Goal: Information Seeking & Learning: Learn about a topic

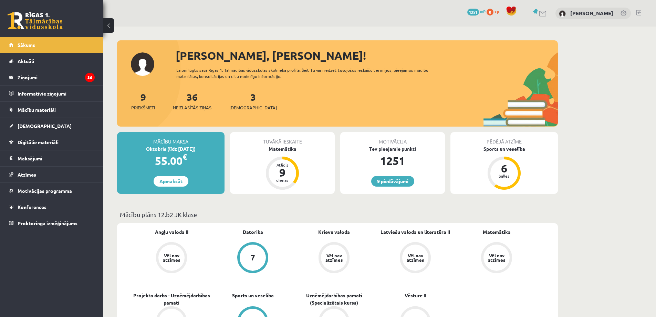
click at [250, 99] on div "3 Ieskaites" at bounding box center [253, 100] width 48 height 21
click at [246, 99] on div "3 Ieskaites" at bounding box center [253, 100] width 48 height 21
click at [242, 101] on link "3 Ieskaites" at bounding box center [253, 101] width 48 height 20
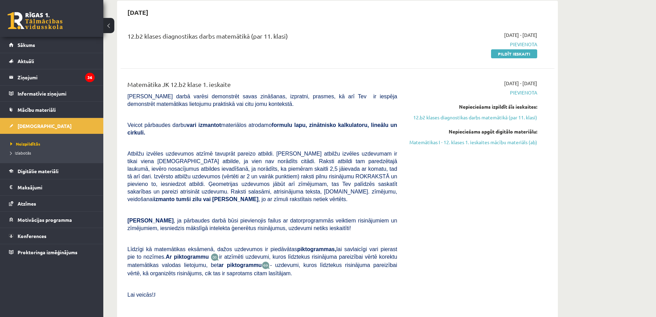
scroll to position [69, 0]
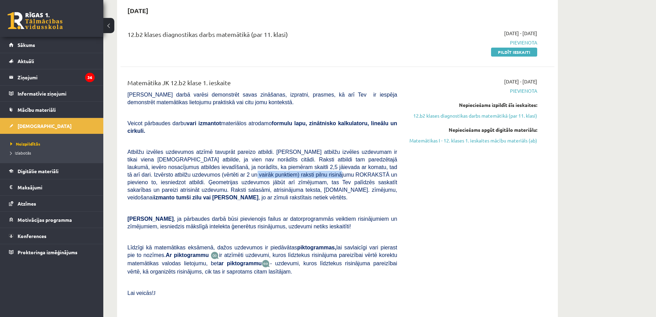
drag, startPoint x: 153, startPoint y: 167, endPoint x: 246, endPoint y: 165, distance: 92.7
click at [246, 165] on span "Atbilžu izvēles uzdevumos atzīmē tavuprāt pareizo atbildi. Katram atbilžu izvēl…" at bounding box center [262, 174] width 270 height 51
drag, startPoint x: 142, startPoint y: 81, endPoint x: 218, endPoint y: 75, distance: 76.7
click at [218, 75] on div "Matemātika JK 12.b2 klase 1. ieskaite Pārbaudes darbā varēsi demonstrēt savas z…" at bounding box center [338, 194] width 434 height 247
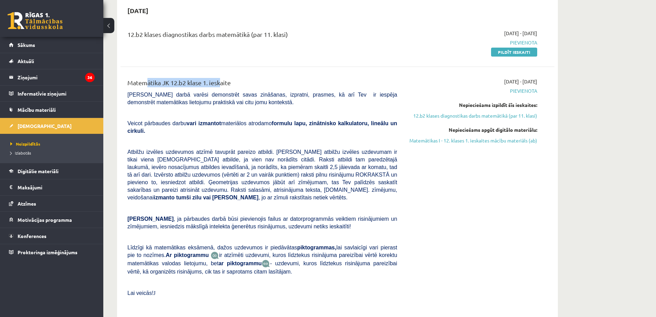
click at [218, 75] on div "Matemātika JK 12.b2 klase 1. ieskaite Pārbaudes darbā varēsi demonstrēt savas z…" at bounding box center [338, 194] width 434 height 247
drag, startPoint x: 255, startPoint y: 34, endPoint x: 287, endPoint y: 33, distance: 32.8
click at [287, 33] on div "12.b2 klases diagnostikas darbs matemātikā (par 11. klasi)" at bounding box center [262, 36] width 270 height 13
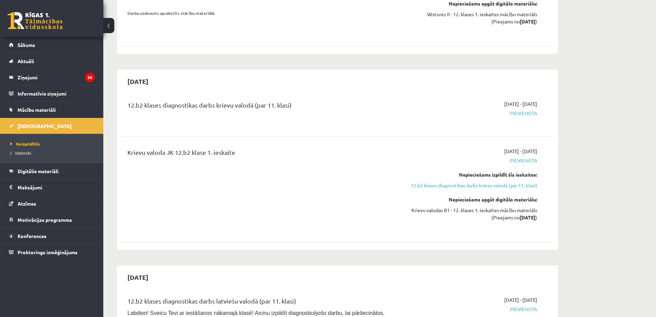
scroll to position [655, 0]
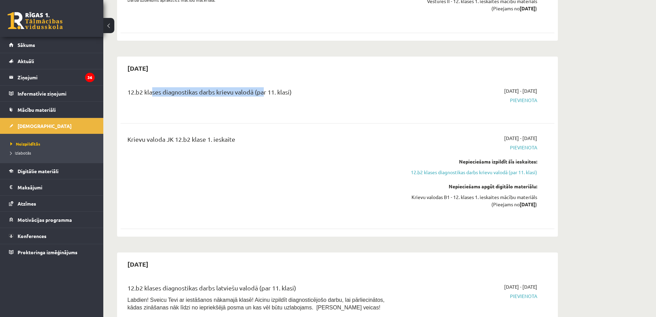
drag, startPoint x: 165, startPoint y: 68, endPoint x: 262, endPoint y: 65, distance: 96.5
click at [262, 80] on div "12.b2 klases diagnostikas darbs krievu valodā (par 11. klasi) 2025-10-01 - 2025…" at bounding box center [338, 99] width 434 height 39
drag, startPoint x: 147, startPoint y: 77, endPoint x: 295, endPoint y: 71, distance: 147.6
click at [295, 87] on div "12.b2 klases diagnostikas darbs krievu valodā (par 11. klasi)" at bounding box center [262, 93] width 270 height 13
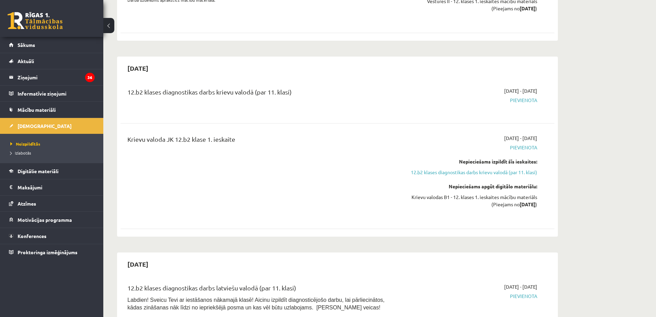
click at [295, 87] on div "12.b2 klases diagnostikas darbs krievu valodā (par 11. klasi)" at bounding box center [262, 93] width 270 height 13
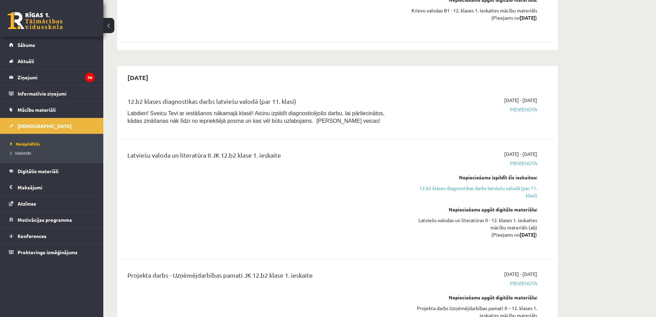
scroll to position [861, 0]
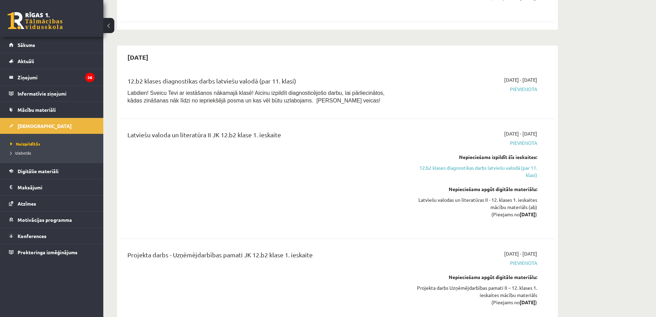
drag, startPoint x: 125, startPoint y: 62, endPoint x: 300, endPoint y: 58, distance: 174.7
click at [300, 69] on div "12.b2 klases diagnostikas darbs latviešu valodā (par 11. klasi) Labdien! Sveicu…" at bounding box center [338, 91] width 434 height 45
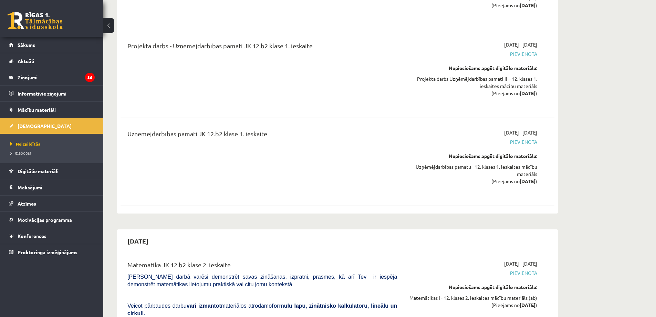
scroll to position [1068, 0]
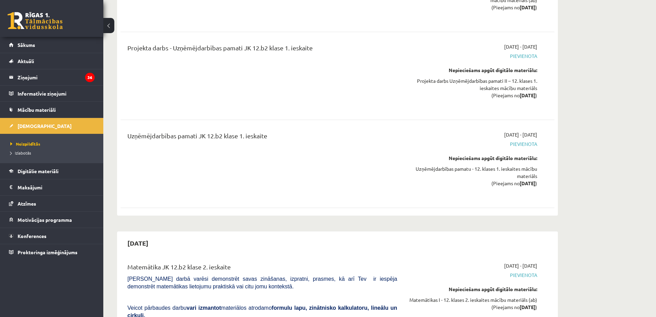
drag, startPoint x: 485, startPoint y: 117, endPoint x: 538, endPoint y: 113, distance: 53.5
click at [538, 124] on div "Uzņēmējdarbības pamati JK 12.b2 klase 1. ieskaite 2025-10-16 - 2025-10-31 Pievi…" at bounding box center [338, 163] width 434 height 79
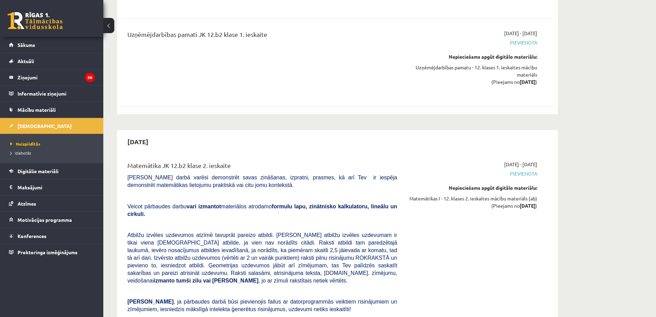
scroll to position [1172, 0]
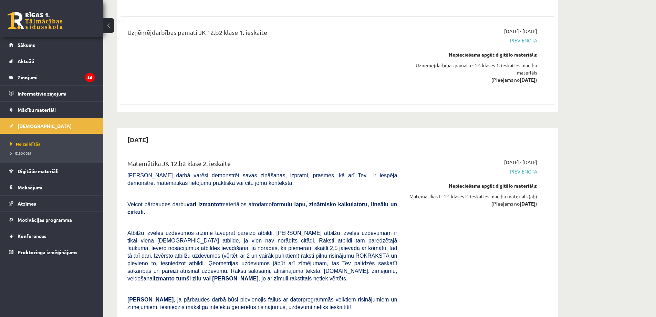
drag, startPoint x: 483, startPoint y: 144, endPoint x: 539, endPoint y: 141, distance: 55.6
click at [539, 152] on div "Matemātika JK 12.b2 klase 2. ieskaite Pārbaudes darbā varēsi demonstrēt savas z…" at bounding box center [338, 275] width 434 height 247
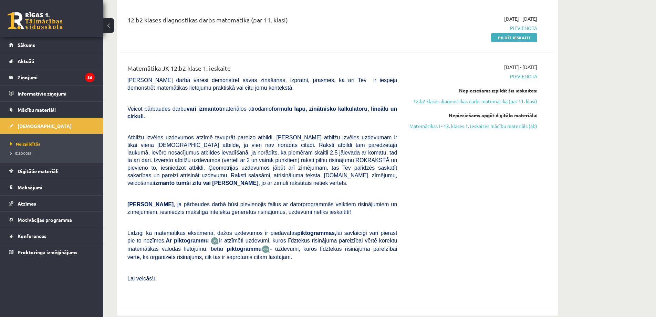
scroll to position [103, 0]
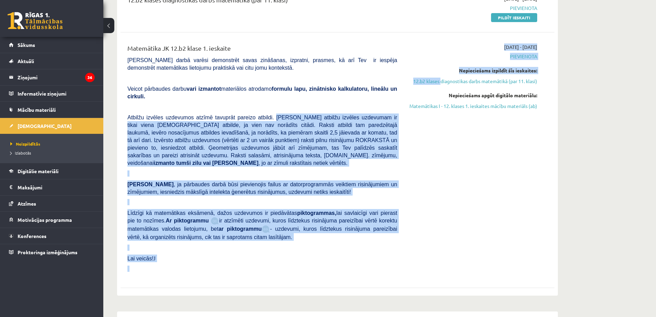
drag, startPoint x: 267, startPoint y: 108, endPoint x: 440, endPoint y: 77, distance: 176.0
click at [440, 77] on div "Matemātika JK 12.b2 klase 1. ieskaite Pārbaudes darbā varēsi demonstrēt savas z…" at bounding box center [332, 159] width 420 height 233
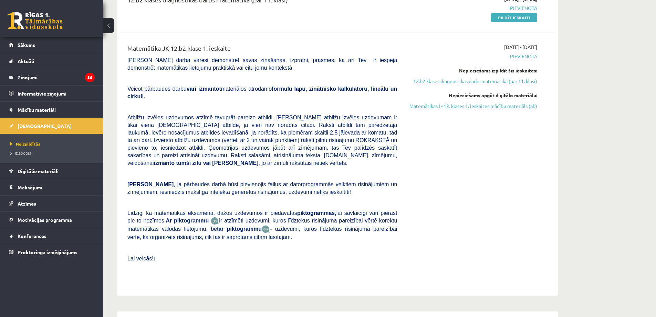
drag, startPoint x: 478, startPoint y: 32, endPoint x: 482, endPoint y: 31, distance: 4.9
click at [478, 31] on div "12.b2 klases diagnostikas darbs matemātikā (par 11. klasi) 2025-09-01 - 2025-09…" at bounding box center [338, 140] width 434 height 304
drag, startPoint x: 534, startPoint y: 45, endPoint x: 538, endPoint y: 47, distance: 3.7
click at [538, 47] on div "2025-09-01 - 2025-09-15 Pievienota Nepieciešams izpildīt šīs ieskaites: 12.b2 k…" at bounding box center [472, 159] width 140 height 233
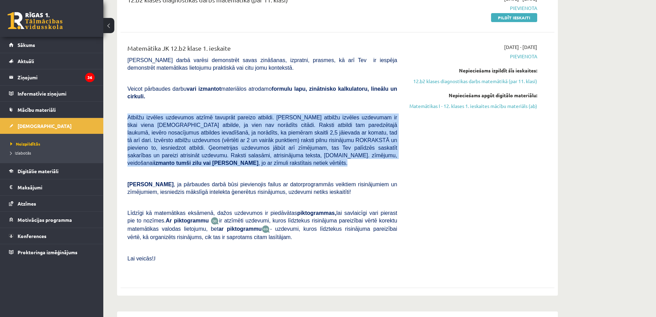
drag, startPoint x: 127, startPoint y: 111, endPoint x: 397, endPoint y: 146, distance: 271.5
click at [397, 146] on p "Atbilžu izvēles uzdevumos atzīmē tavuprāt pareizo atbildi. Katram atbilžu izvēl…" at bounding box center [262, 139] width 270 height 53
drag, startPoint x: 355, startPoint y: 150, endPoint x: 128, endPoint y: 108, distance: 230.7
click at [128, 113] on p "Atbilžu izvēles uzdevumos atzīmē tavuprāt pareizo atbildi. Katram atbilžu izvēl…" at bounding box center [262, 139] width 270 height 53
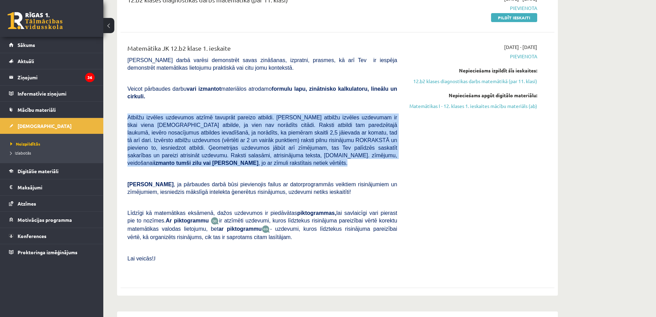
click at [128, 114] on span "Atbilžu izvēles uzdevumos atzīmē tavuprāt pareizo atbildi. Katram atbilžu izvēl…" at bounding box center [262, 139] width 270 height 51
drag, startPoint x: 128, startPoint y: 108, endPoint x: 356, endPoint y: 145, distance: 231.2
click at [356, 145] on p "Atbilžu izvēles uzdevumos atzīmē tavuprāt pareizo atbildi. Katram atbilžu izvēl…" at bounding box center [262, 139] width 270 height 53
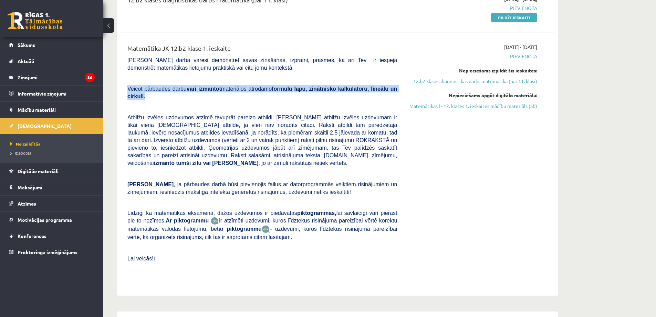
drag, startPoint x: 127, startPoint y: 91, endPoint x: 387, endPoint y: 90, distance: 260.5
click at [387, 90] on div "Matemātika JK 12.b2 klase 1. ieskaite Pārbaudes darbā varēsi demonstrēt savas z…" at bounding box center [262, 159] width 280 height 233
click at [387, 90] on b "formulu lapu, zinātnisko kalkulatoru, lineālu un cirkuli." at bounding box center [262, 92] width 270 height 13
drag, startPoint x: 390, startPoint y: 90, endPoint x: 129, endPoint y: 85, distance: 261.2
click at [129, 85] on p "Veicot pārbaudes darbu vari izmantot materiālos atrodamo formulu lapu, zinātnis…" at bounding box center [262, 92] width 270 height 15
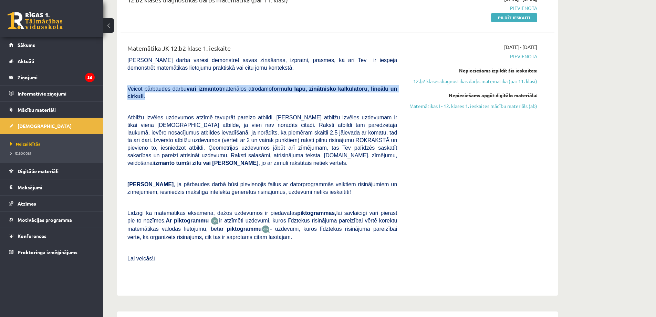
click at [129, 86] on span "Veicot pārbaudes darbu vari izmantot materiālos atrodamo formulu lapu, zinātnis…" at bounding box center [262, 92] width 270 height 13
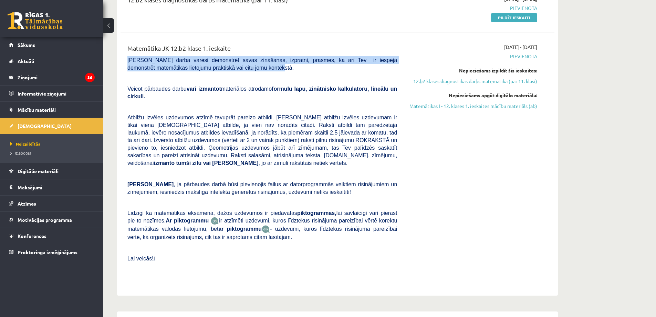
drag, startPoint x: 126, startPoint y: 61, endPoint x: 247, endPoint y: 65, distance: 121.0
click at [247, 65] on div "Matemātika JK 12.b2 klase 1. ieskaite Pārbaudes darbā varēsi demonstrēt savas z…" at bounding box center [262, 159] width 280 height 233
click at [247, 65] on p "Pārbaudes darbā varēsi demonstrēt savas zināšanas, izpratni, prasmes, kā arī Te…" at bounding box center [262, 63] width 270 height 15
